Goal: Transaction & Acquisition: Purchase product/service

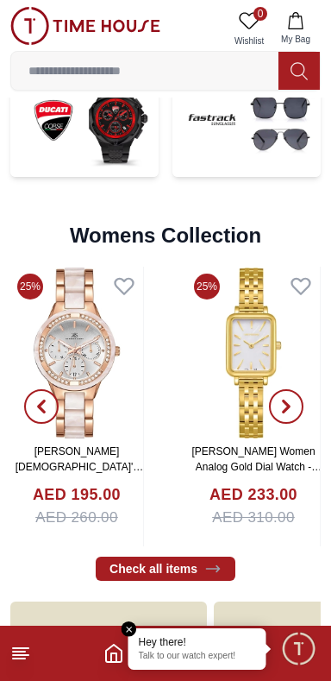
scroll to position [3573, 0]
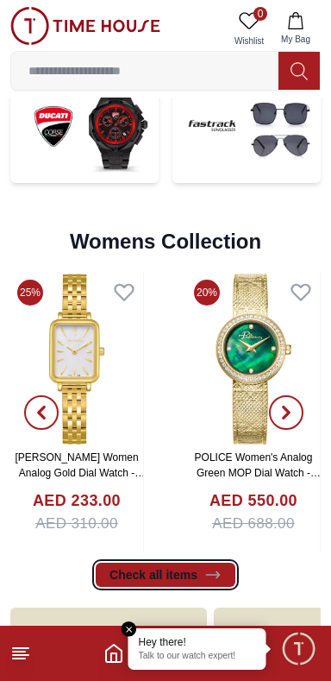
click at [212, 574] on icon at bounding box center [212, 574] width 13 height 6
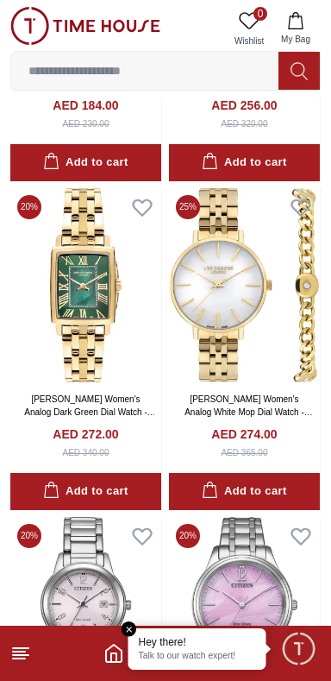
scroll to position [7551, 0]
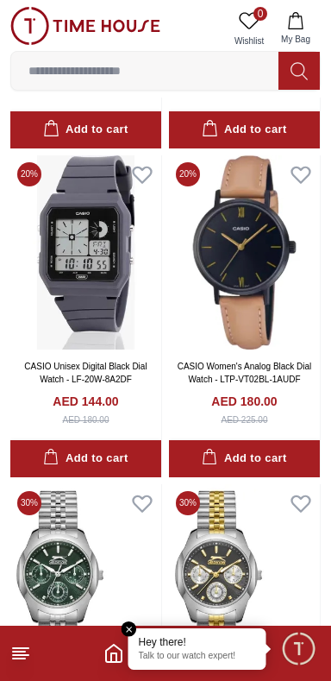
scroll to position [15438, 0]
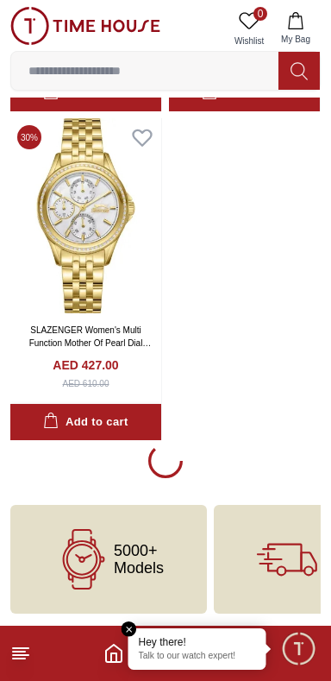
scroll to position [16148, 0]
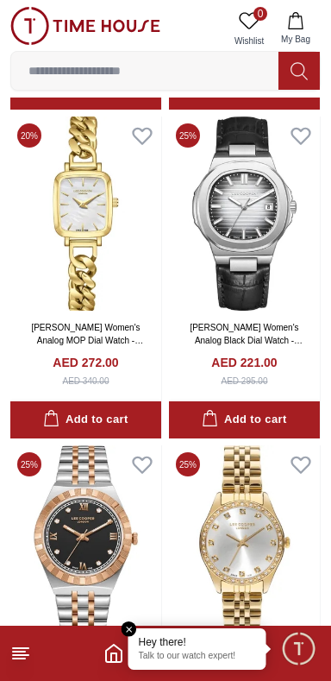
scroll to position [20441, 0]
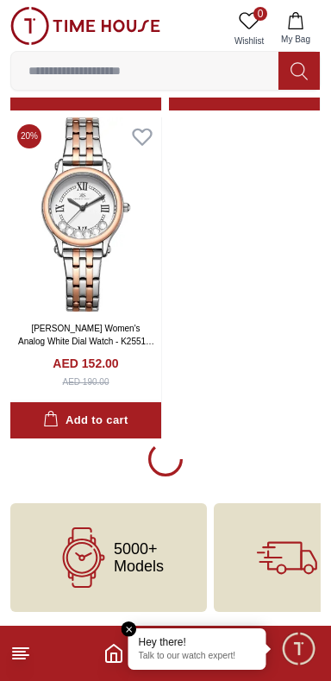
scroll to position [22726, 0]
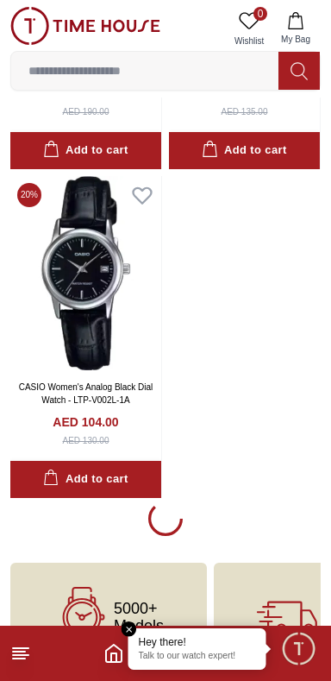
scroll to position [29304, 0]
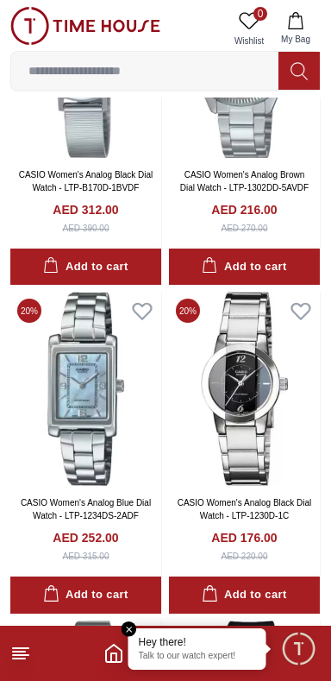
scroll to position [30433, 0]
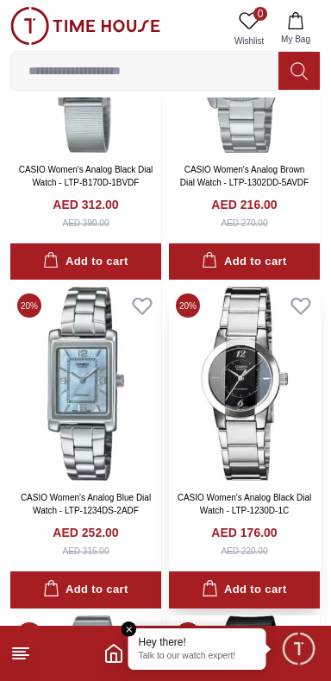
click at [243, 474] on img at bounding box center [244, 383] width 151 height 194
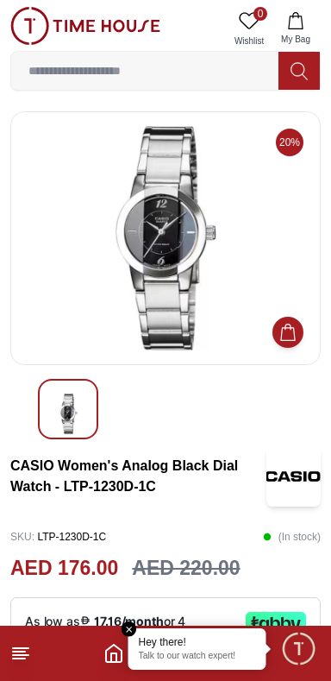
click at [136, 631] on div "Hey there! Talk to our watch expert!" at bounding box center [198, 648] width 138 height 41
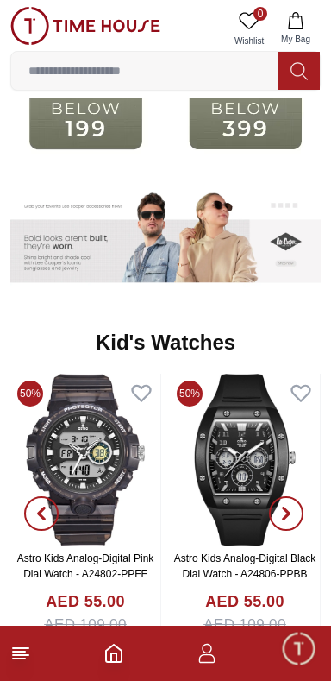
scroll to position [2117, 0]
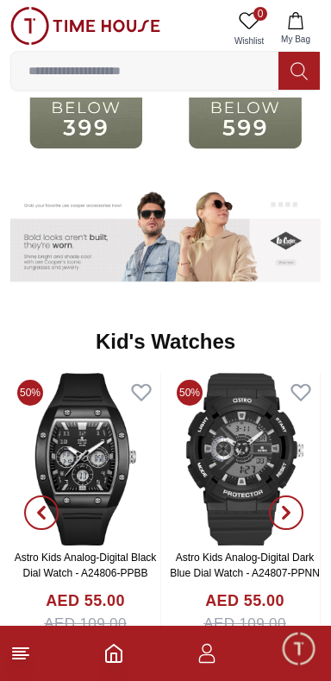
click at [239, 121] on img at bounding box center [245, 118] width 151 height 97
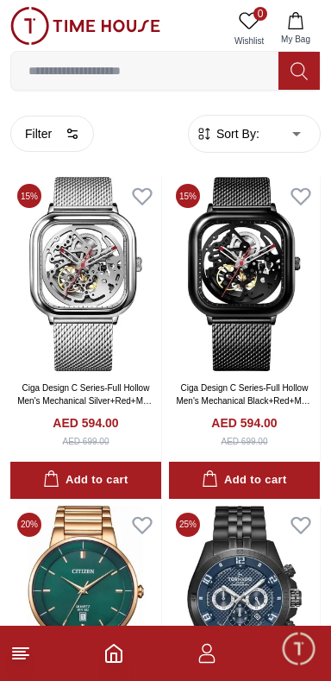
click at [241, 140] on span "Sort By:" at bounding box center [236, 133] width 47 height 17
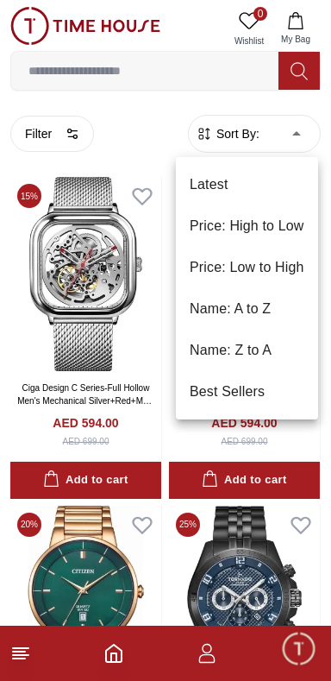
click at [154, 106] on div at bounding box center [165, 340] width 331 height 681
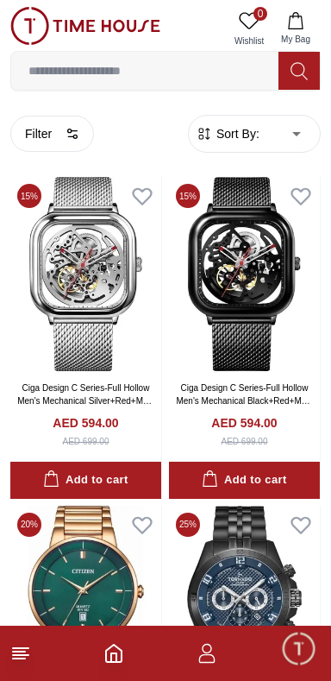
click at [222, 75] on input at bounding box center [144, 70] width 267 height 35
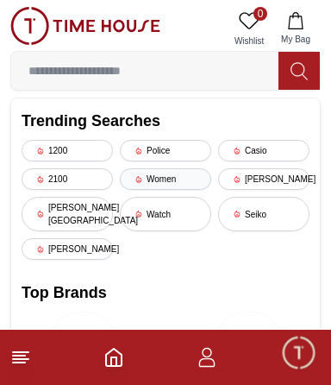
click at [167, 176] on div "Women" at bounding box center [165, 179] width 91 height 22
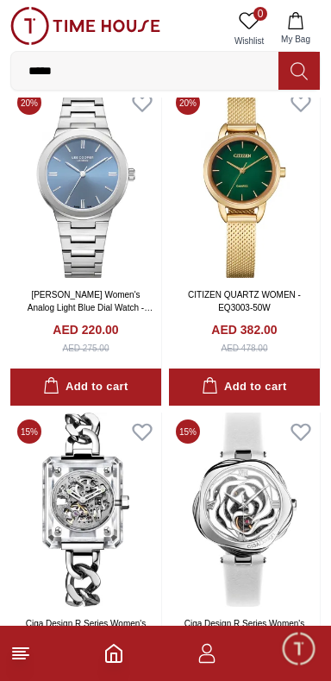
scroll to position [2917, 0]
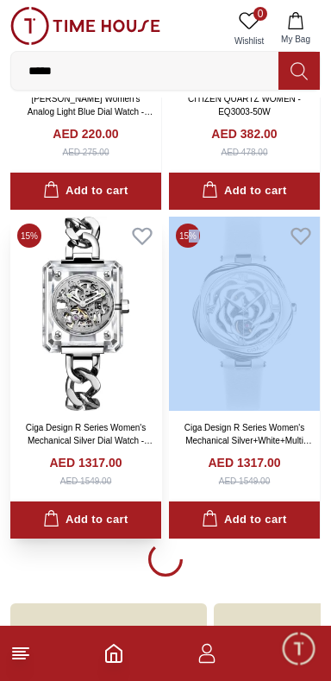
click at [138, 461] on div "AED 1317.00 AED 1549.00" at bounding box center [85, 471] width 137 height 34
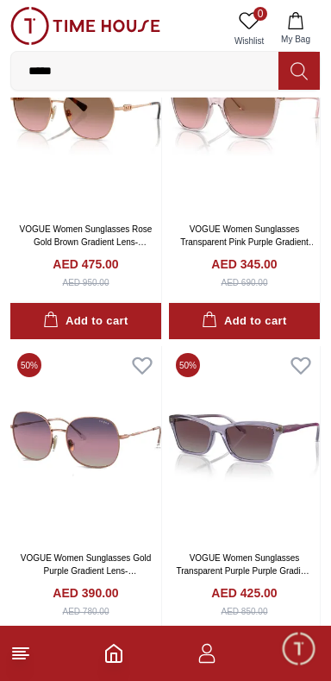
scroll to position [6308, 0]
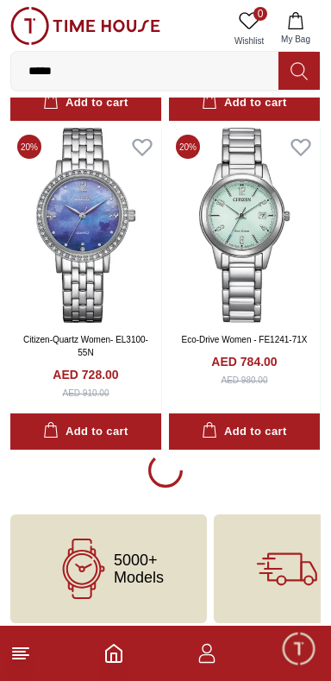
scroll to position [12885, 0]
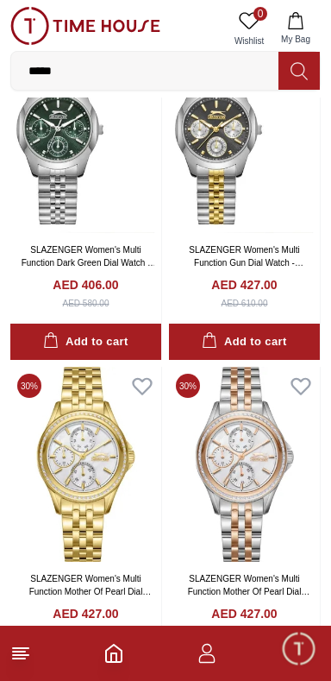
scroll to position [19463, 0]
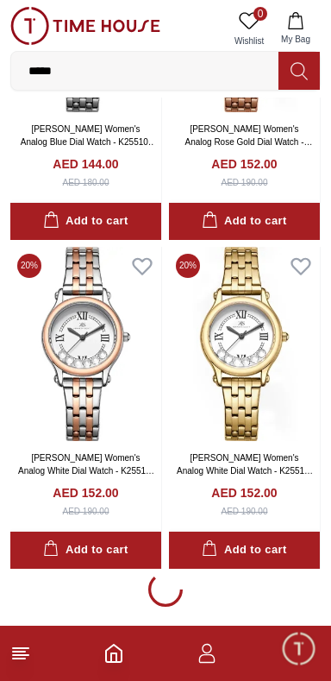
scroll to position [26040, 0]
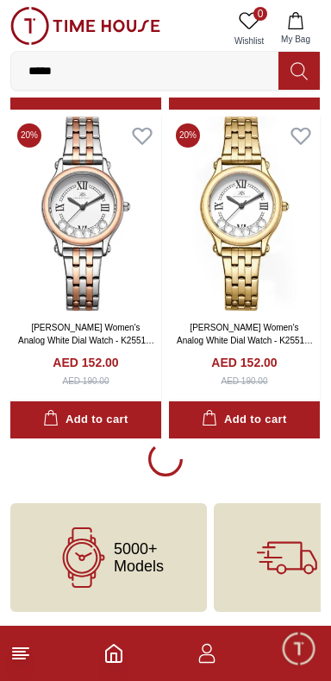
scroll to position [26040, 0]
